Goal: Task Accomplishment & Management: Use online tool/utility

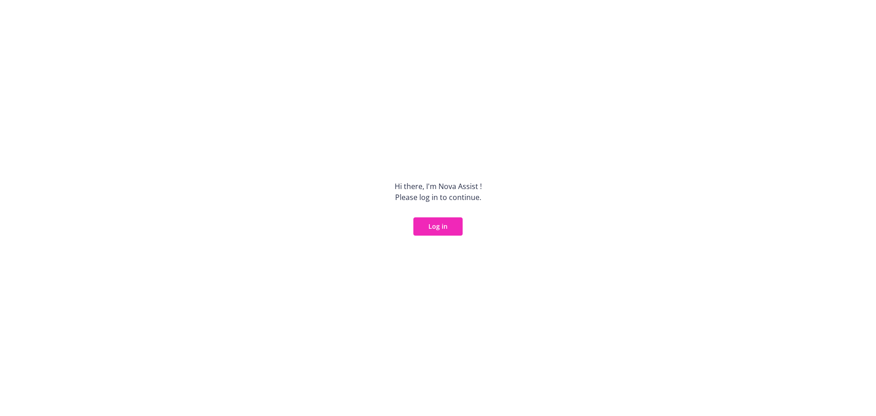
click at [442, 225] on button "Log in" at bounding box center [437, 226] width 49 height 18
click at [448, 234] on button "Log in" at bounding box center [437, 226] width 49 height 18
